Goal: Transaction & Acquisition: Book appointment/travel/reservation

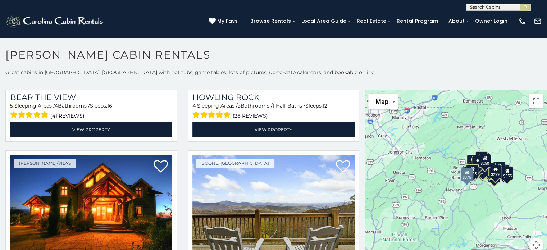
scroll to position [1618, 0]
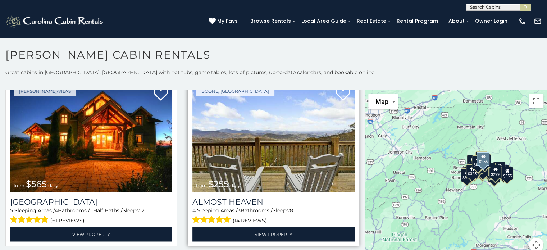
click at [269, 141] on img at bounding box center [273, 137] width 162 height 109
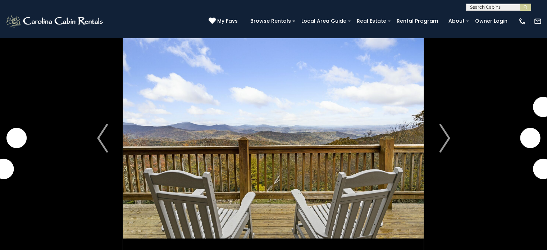
scroll to position [108, 0]
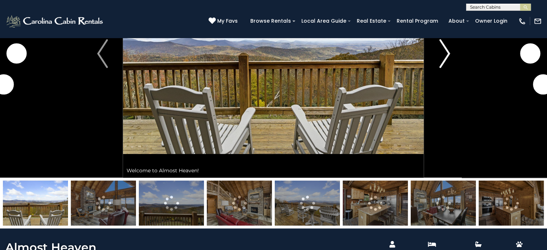
click at [444, 55] on img "Next" at bounding box center [444, 53] width 11 height 29
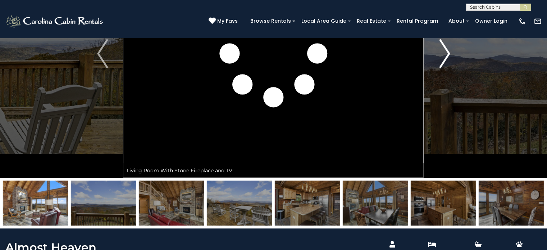
click at [444, 59] on img "Next" at bounding box center [444, 53] width 11 height 29
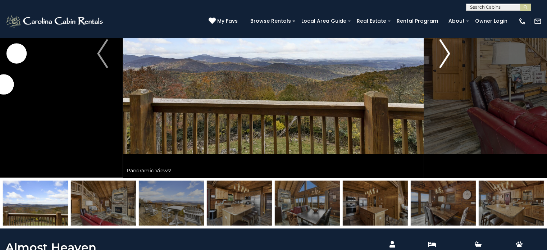
click at [444, 59] on img "Next" at bounding box center [444, 53] width 11 height 29
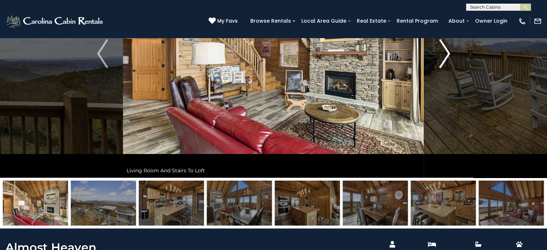
click at [444, 59] on img "Next" at bounding box center [444, 53] width 11 height 29
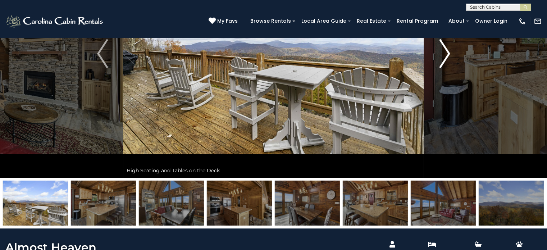
click at [444, 59] on img "Next" at bounding box center [444, 53] width 11 height 29
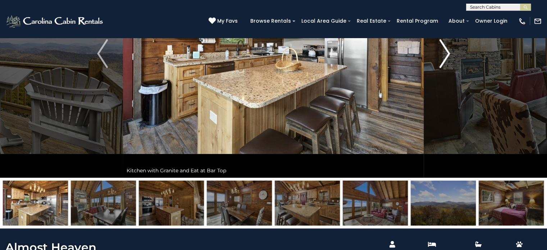
click at [444, 59] on img "Next" at bounding box center [444, 53] width 11 height 29
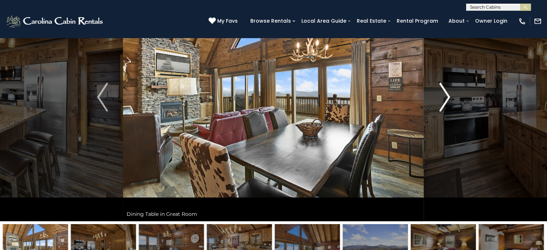
scroll to position [0, 0]
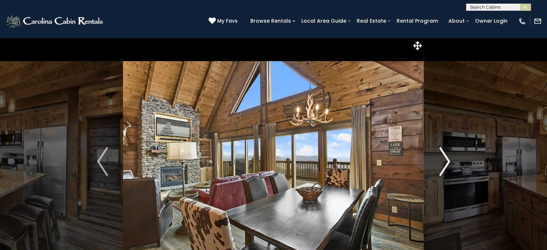
click at [444, 161] on img "Next" at bounding box center [444, 161] width 11 height 29
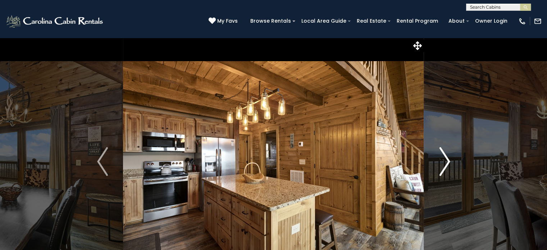
click at [444, 161] on img "Next" at bounding box center [444, 161] width 11 height 29
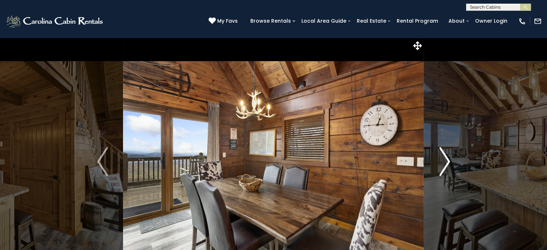
click at [444, 161] on img "Next" at bounding box center [444, 161] width 11 height 29
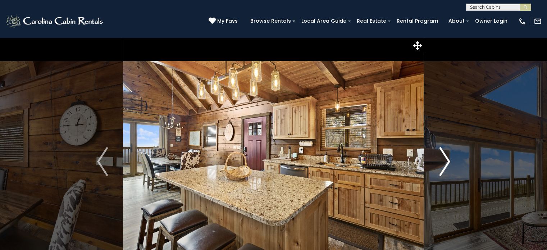
click at [444, 161] on img "Next" at bounding box center [444, 161] width 11 height 29
